Goal: Information Seeking & Learning: Find contact information

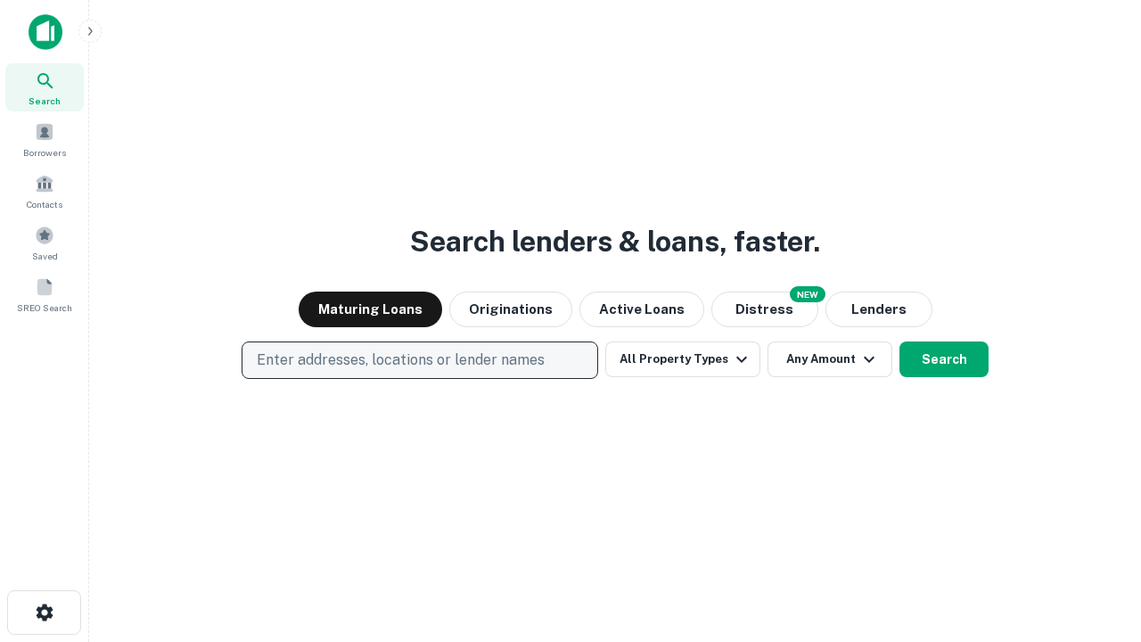
click at [419, 360] on p "Enter addresses, locations or lender names" at bounding box center [401, 359] width 288 height 21
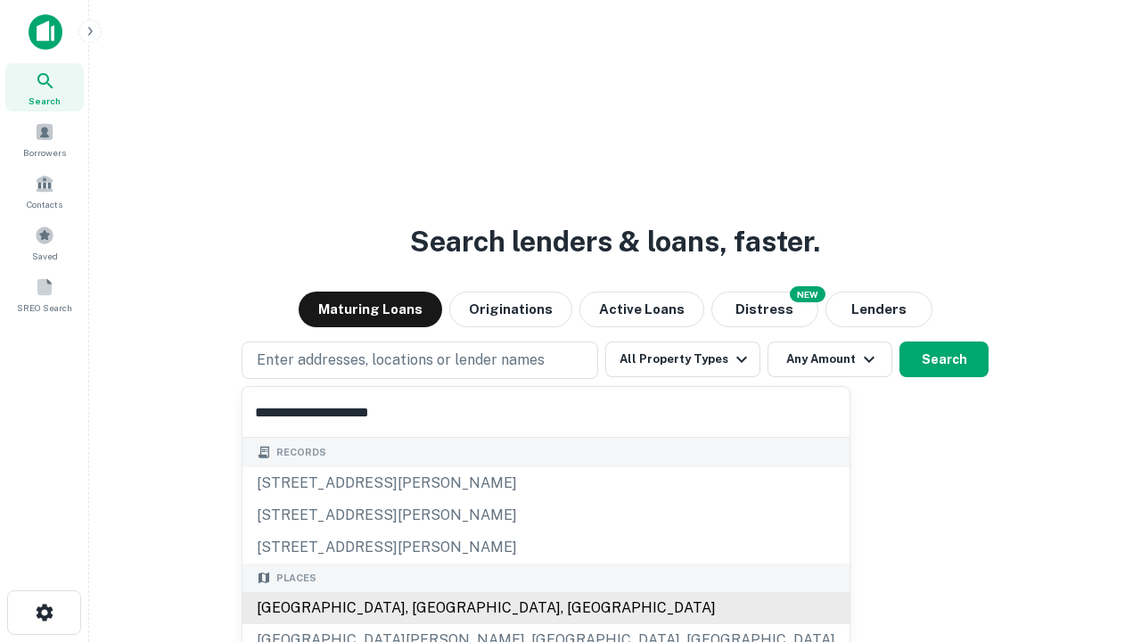
click at [426, 608] on div "Santa Monica, CA, USA" at bounding box center [545, 608] width 607 height 32
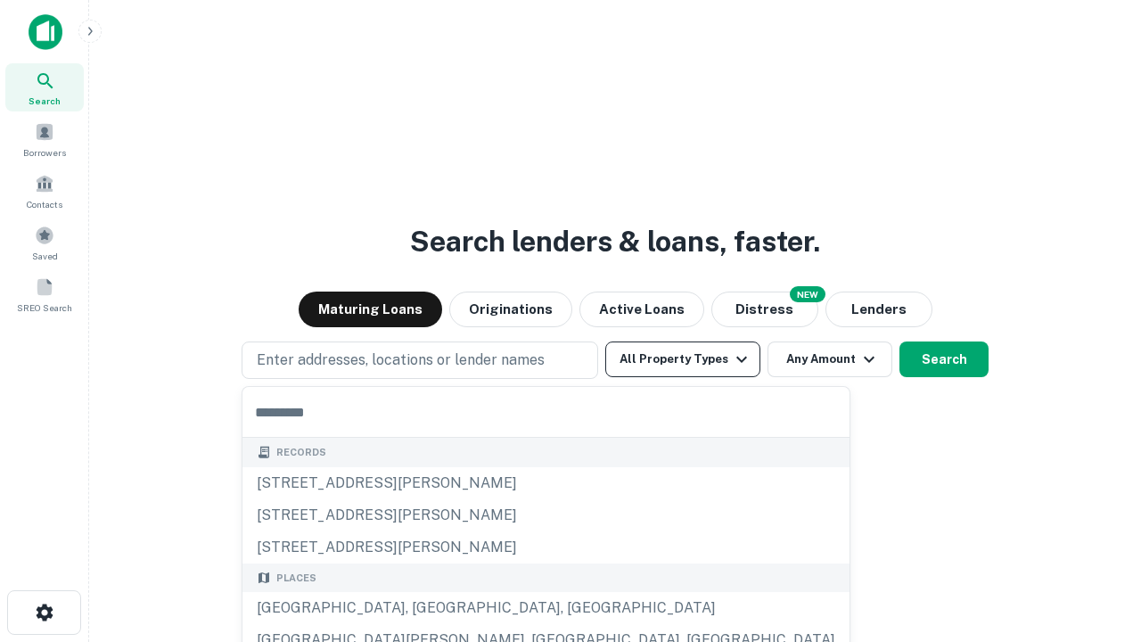
click at [683, 359] on button "All Property Types" at bounding box center [682, 359] width 155 height 36
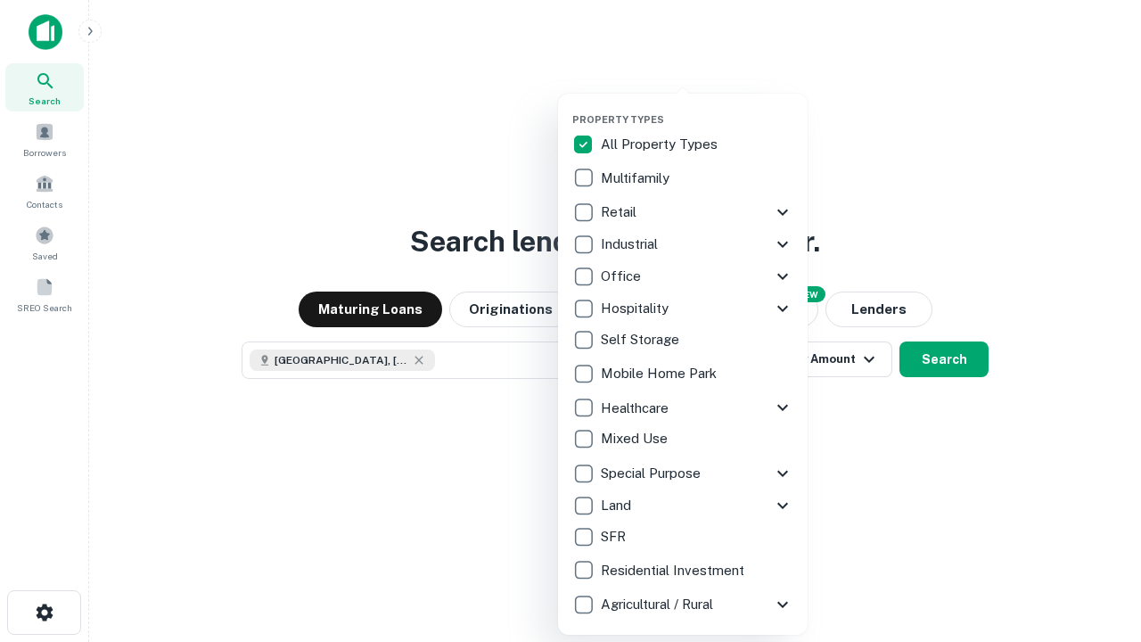
click at [697, 108] on button "button" at bounding box center [697, 108] width 250 height 1
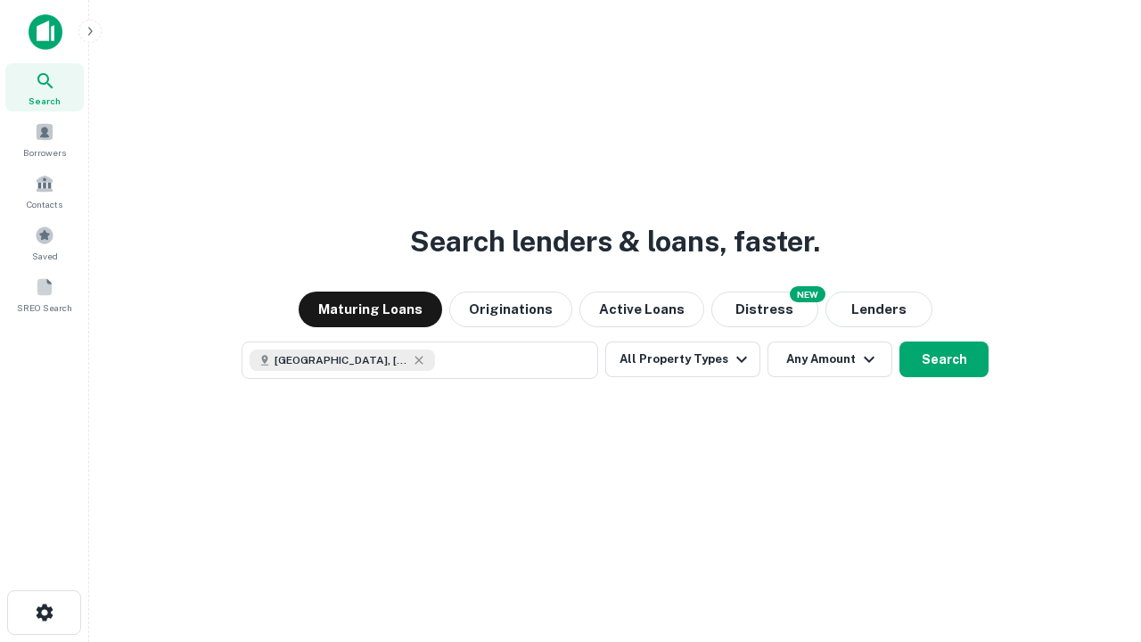
scroll to position [29, 0]
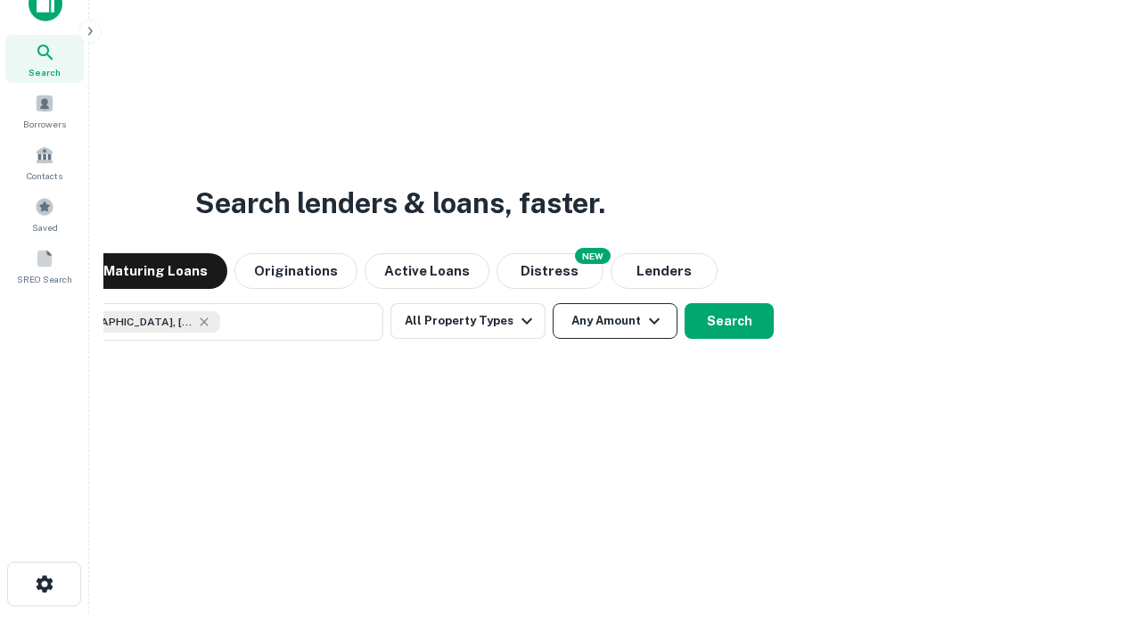
click at [553, 303] on button "Any Amount" at bounding box center [615, 321] width 125 height 36
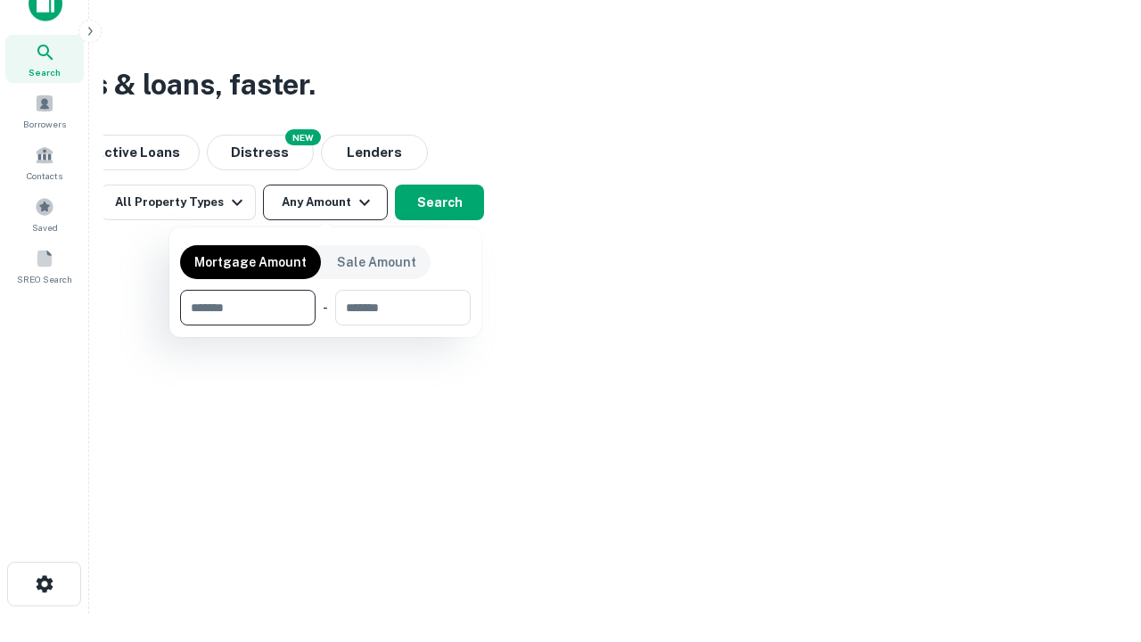
type input "*******"
click at [325, 325] on button "button" at bounding box center [325, 325] width 291 height 1
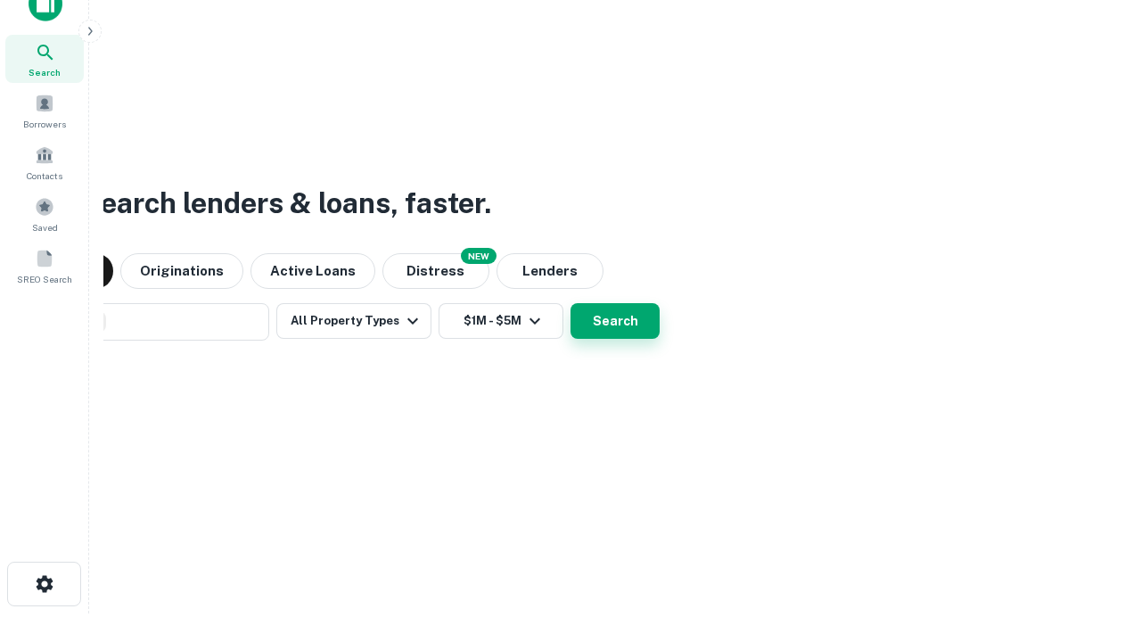
click at [571, 303] on button "Search" at bounding box center [615, 321] width 89 height 36
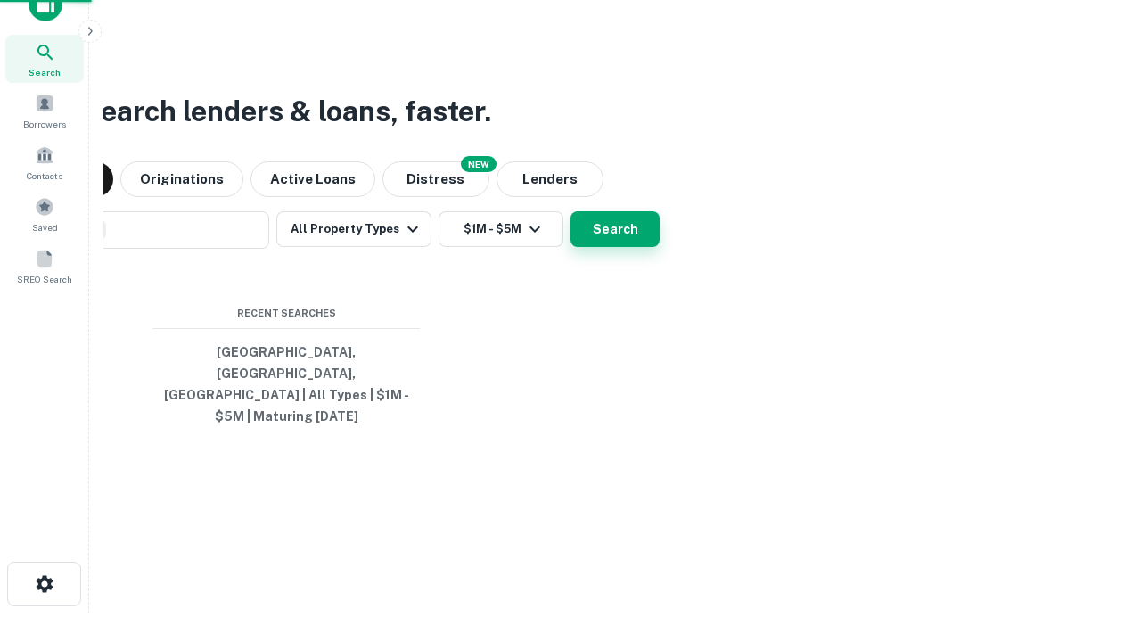
scroll to position [58, 505]
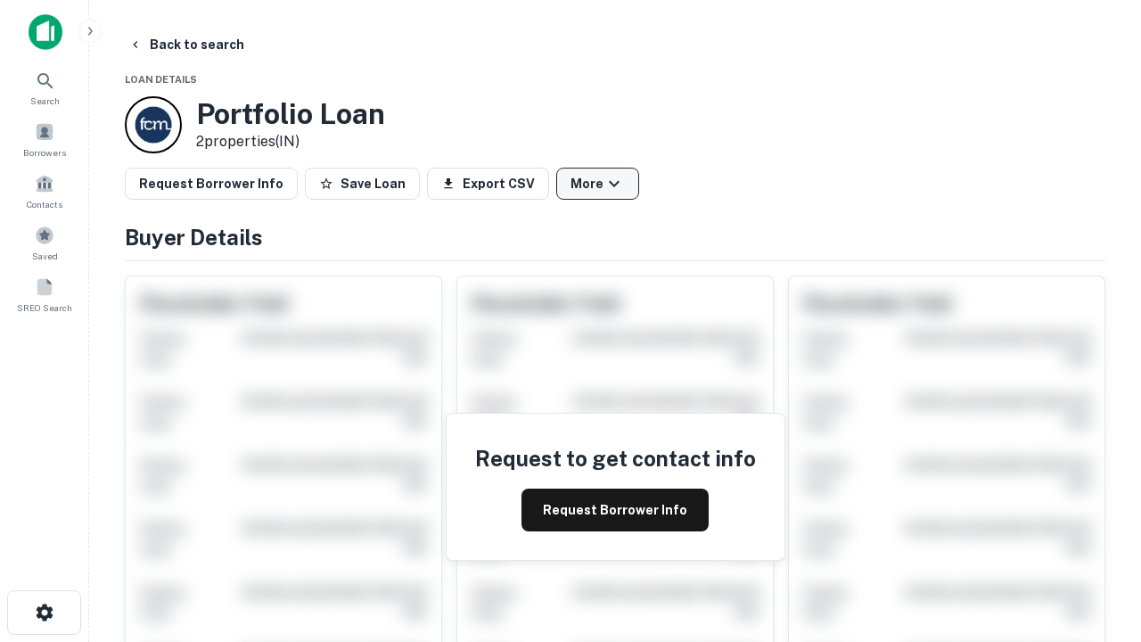
click at [597, 184] on button "More" at bounding box center [597, 184] width 83 height 32
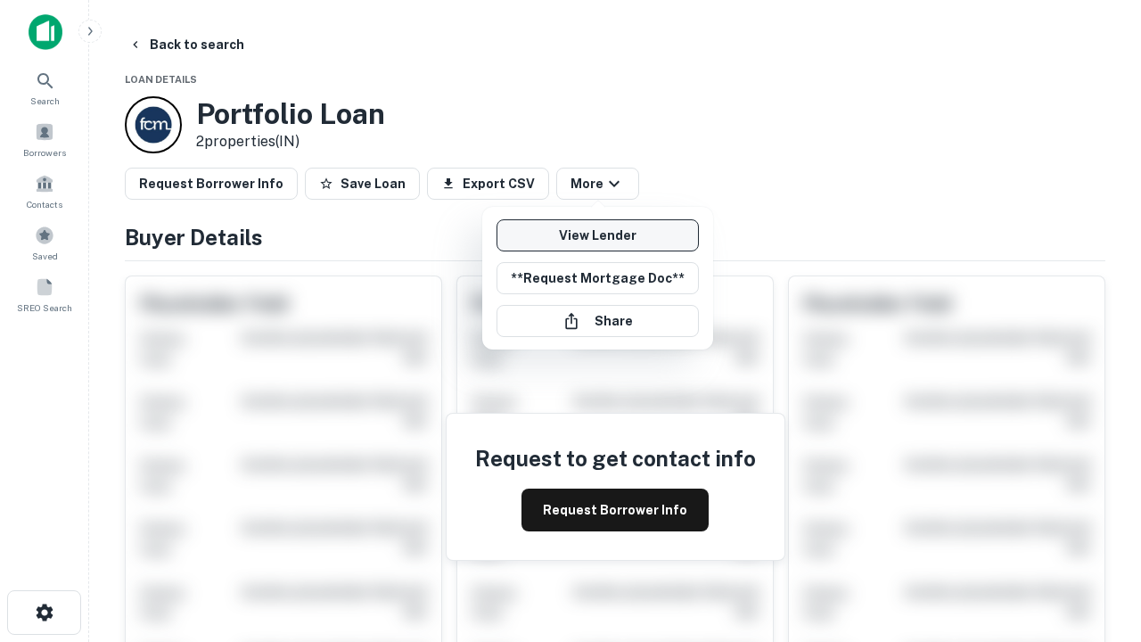
click at [597, 235] on link "View Lender" at bounding box center [598, 235] width 202 height 32
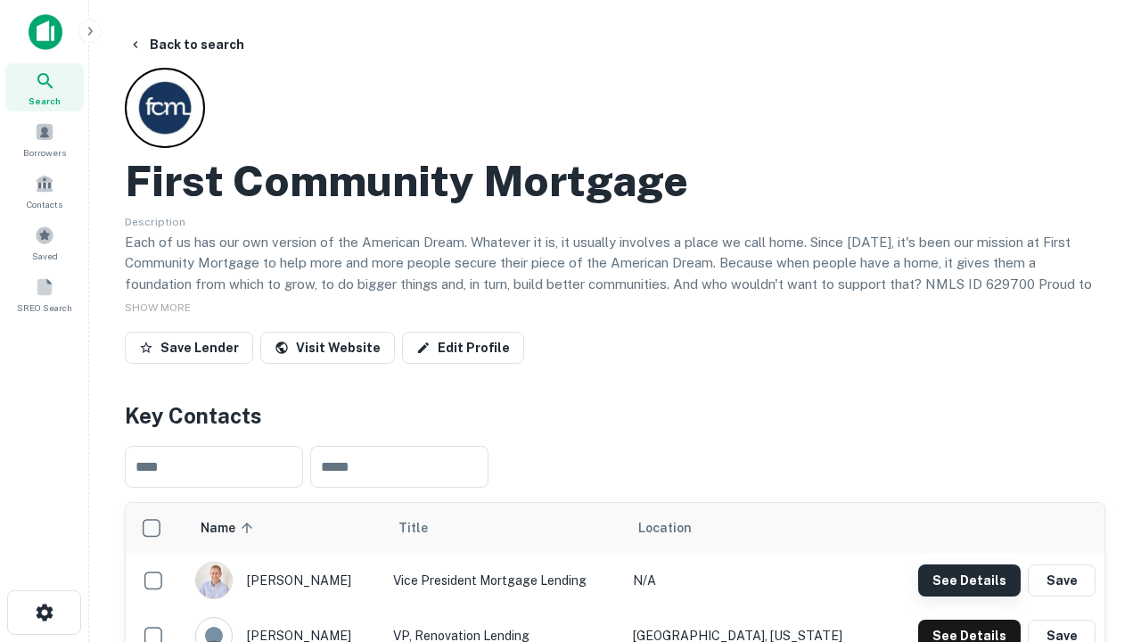
click at [969, 579] on button "See Details" at bounding box center [969, 580] width 103 height 32
click at [44, 612] on icon "button" at bounding box center [44, 612] width 21 height 21
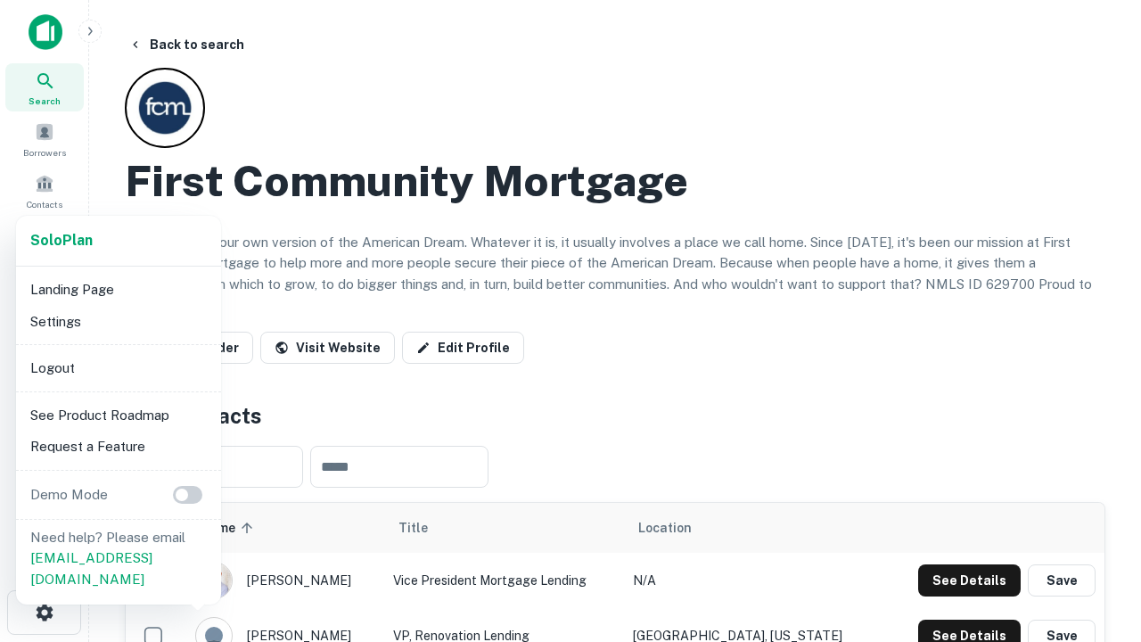
click at [118, 367] on li "Logout" at bounding box center [118, 368] width 191 height 32
